Goal: Task Accomplishment & Management: Use online tool/utility

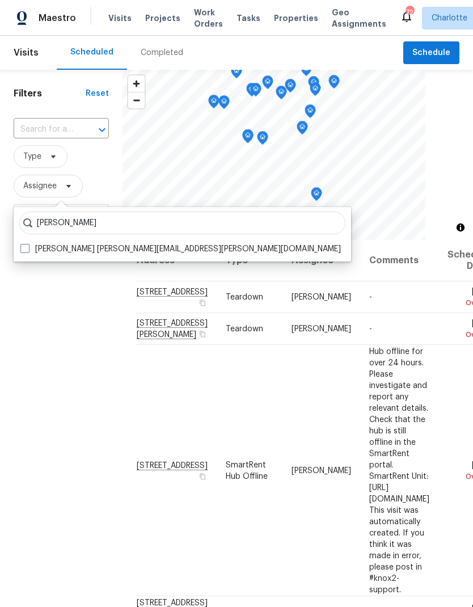
type input "Dan baquero"
click at [24, 247] on span at bounding box center [24, 248] width 9 height 9
click at [24, 247] on input "Dan Baquero dan.baquero@opendoor.com" at bounding box center [23, 246] width 7 height 7
checkbox input "true"
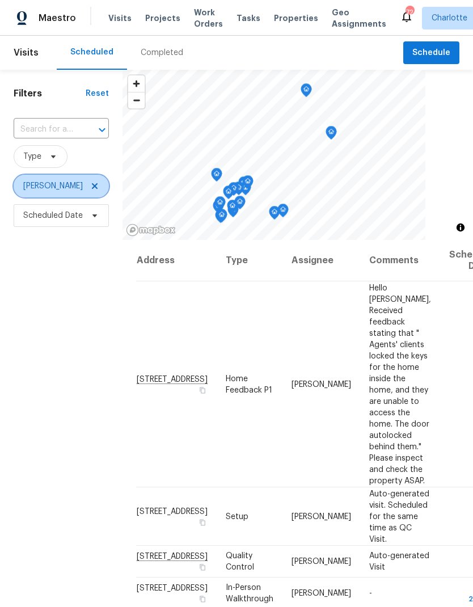
click at [90, 186] on icon at bounding box center [94, 185] width 9 height 9
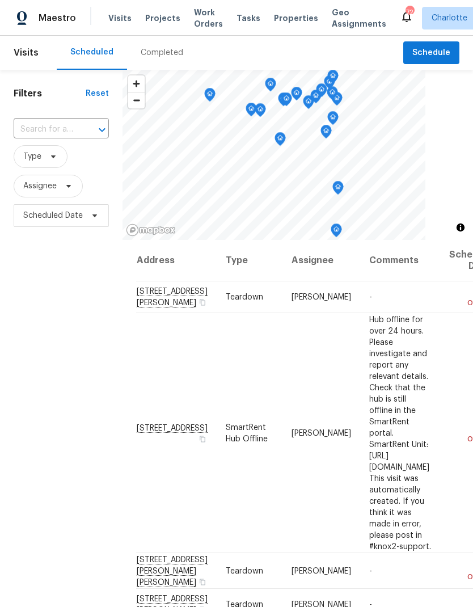
click at [97, 370] on div "Filters Reset ​ Type Assignee Scheduled Date" at bounding box center [61, 397] width 122 height 655
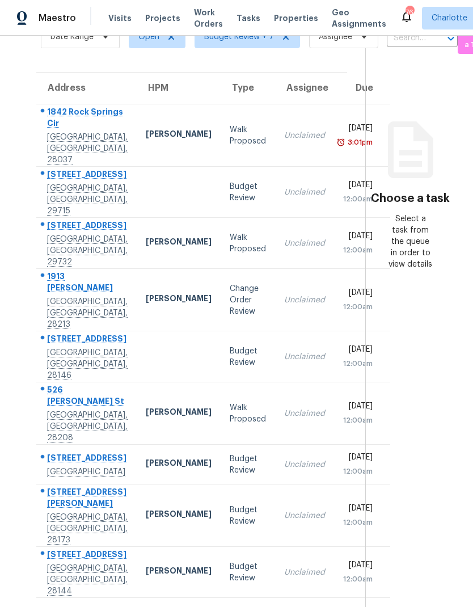
scroll to position [81, 0]
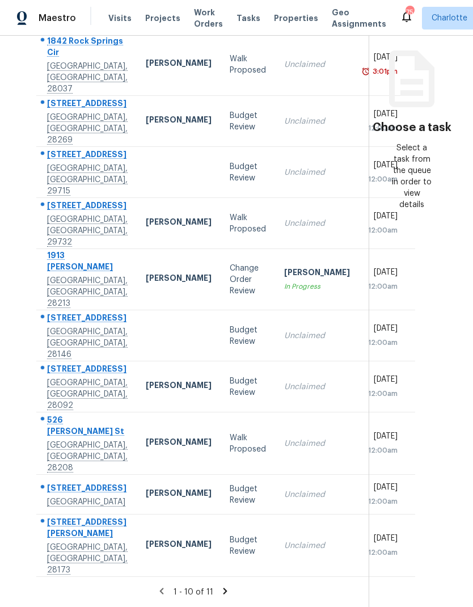
scroll to position [166, 0]
